Goal: Information Seeking & Learning: Check status

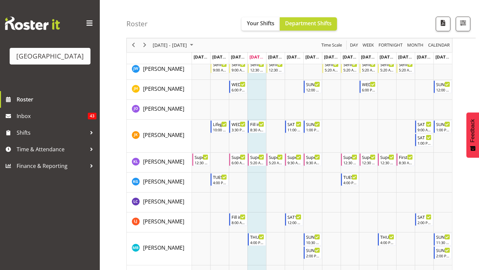
scroll to position [493, 0]
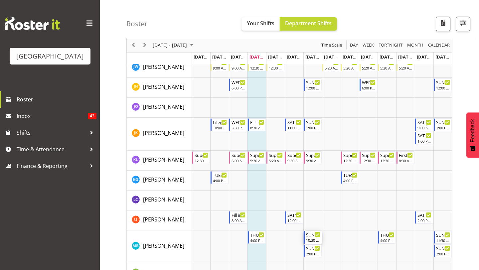
click at [311, 237] on div "SUN 10:30-2:30" at bounding box center [313, 234] width 14 height 7
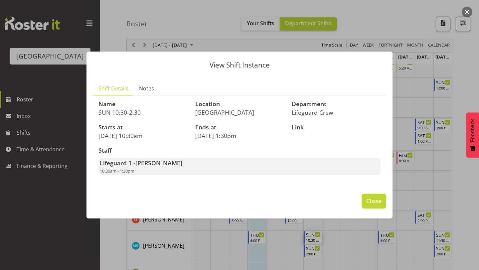
click at [378, 203] on span "Close" at bounding box center [373, 201] width 15 height 9
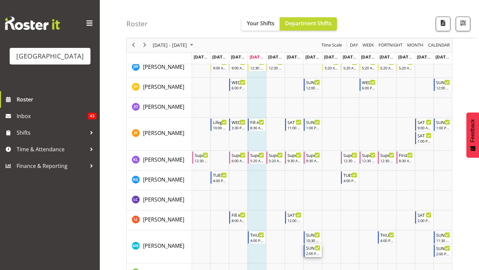
click at [312, 250] on div "SUN 2:00-6:00" at bounding box center [313, 248] width 14 height 7
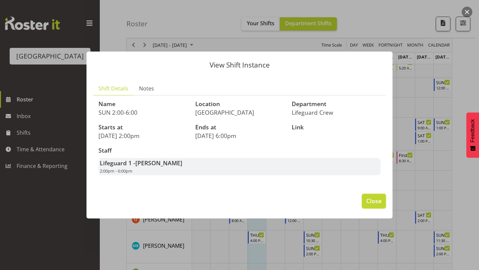
click at [367, 202] on span "Close" at bounding box center [373, 201] width 15 height 9
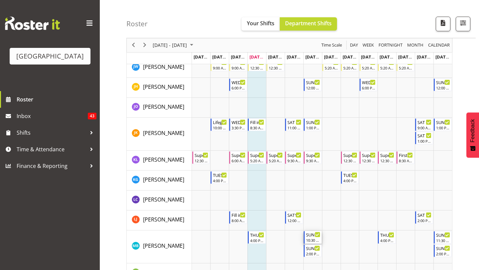
click at [308, 235] on div "SUN 10:30-2:30" at bounding box center [313, 234] width 14 height 7
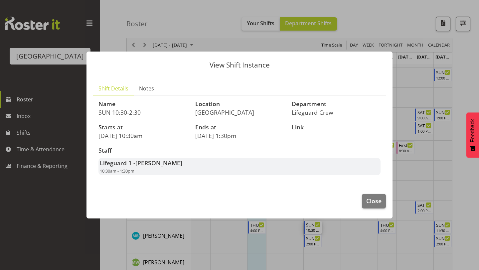
scroll to position [504, 0]
drag, startPoint x: 137, startPoint y: 171, endPoint x: 104, endPoint y: 170, distance: 33.6
click at [104, 170] on div "Lifeguard 1 - [PERSON_NAME] 10:30am - 1:30pm" at bounding box center [239, 166] width 282 height 17
click at [123, 141] on div "Starts at [DATE] 10:30am" at bounding box center [142, 131] width 97 height 23
click at [141, 89] on span "Notes" at bounding box center [146, 89] width 15 height 8
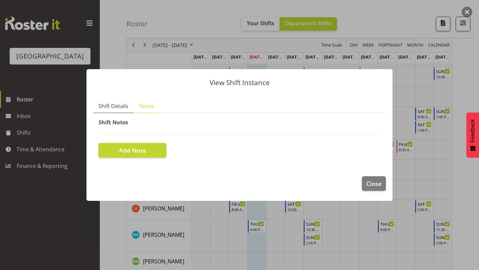
click at [118, 107] on span "Shift Details" at bounding box center [113, 106] width 30 height 8
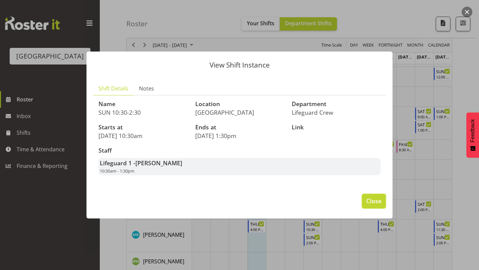
click at [374, 198] on span "Close" at bounding box center [373, 201] width 15 height 9
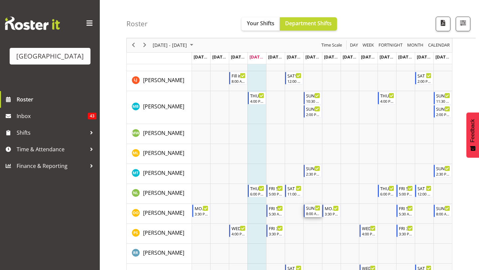
scroll to position [633, 0]
click at [310, 210] on div "SUN 8:00-12:00" at bounding box center [313, 207] width 14 height 7
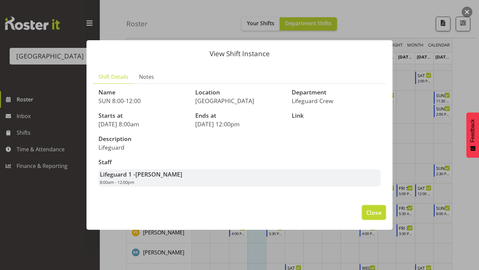
click at [372, 213] on span "Close" at bounding box center [373, 212] width 15 height 9
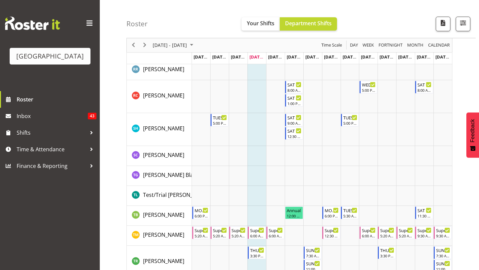
scroll to position [849, 0]
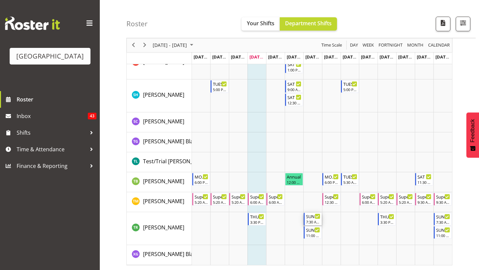
click at [313, 221] on div "7:30 AM - 10:30 AM" at bounding box center [313, 221] width 14 height 5
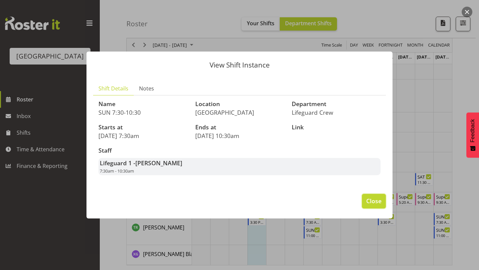
click at [372, 201] on span "Close" at bounding box center [373, 201] width 15 height 9
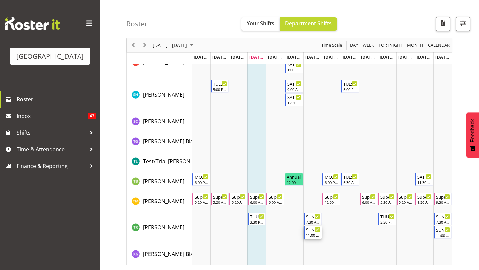
click at [315, 233] on div "11:00 AM - 2:00 PM" at bounding box center [313, 235] width 14 height 5
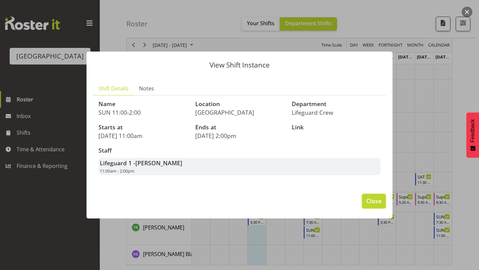
click at [372, 197] on span "Close" at bounding box center [373, 201] width 15 height 9
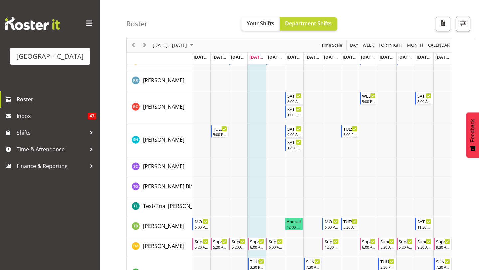
scroll to position [787, 0]
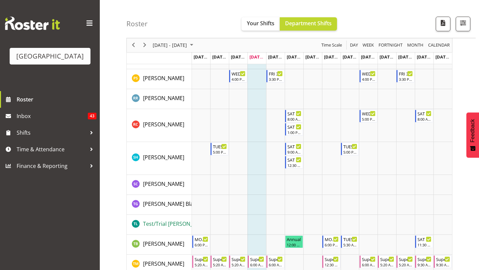
click at [166, 221] on span "Test/Trial [PERSON_NAME]" at bounding box center [176, 223] width 66 height 7
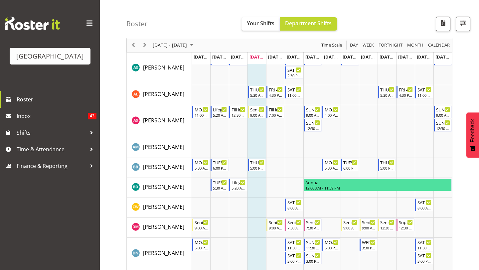
scroll to position [0, 0]
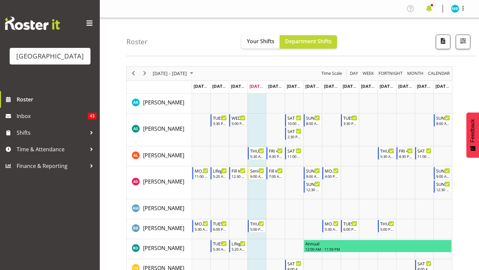
click at [431, 8] on span at bounding box center [429, 8] width 11 height 11
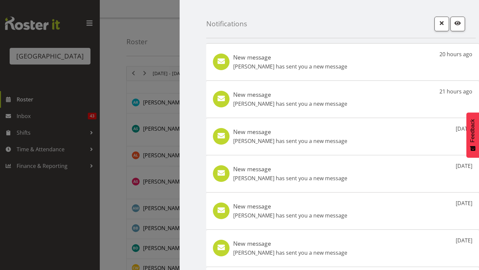
click at [428, 61] on div "New message [PERSON_NAME] has sent you a new message 20 hours ago" at bounding box center [342, 61] width 273 height 37
